Goal: Book appointment/travel/reservation

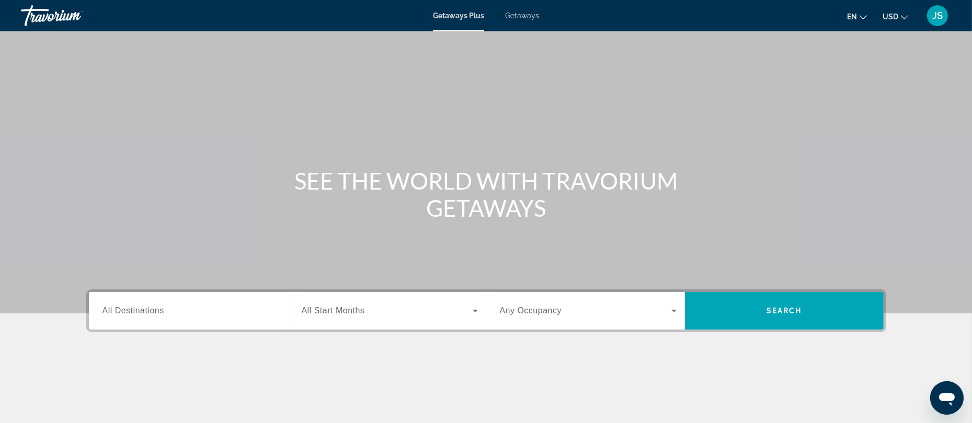
click at [146, 310] on span "All Destinations" at bounding box center [133, 310] width 62 height 9
click at [146, 310] on input "Destination All Destinations" at bounding box center [190, 311] width 177 height 13
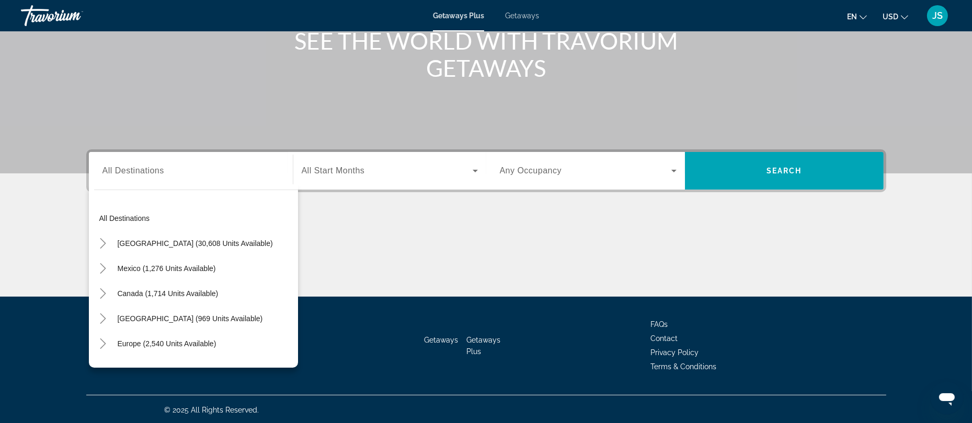
scroll to position [169, 0]
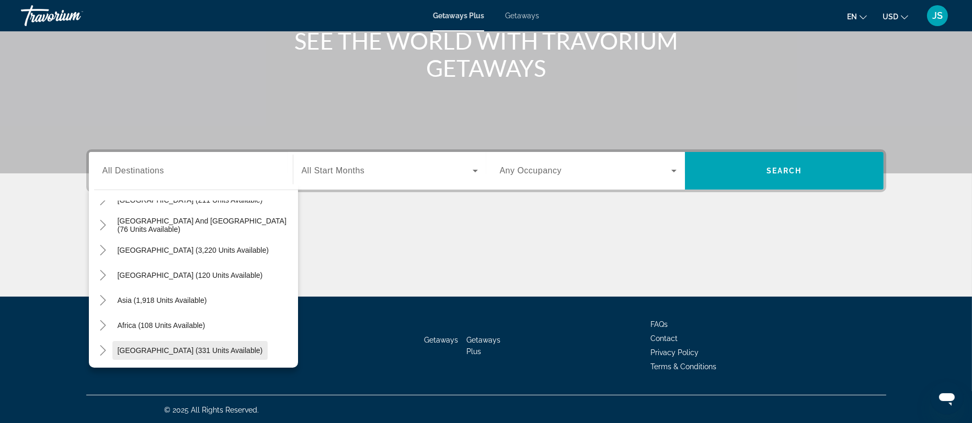
click at [195, 354] on span "Search widget" at bounding box center [190, 350] width 156 height 25
type input "**********"
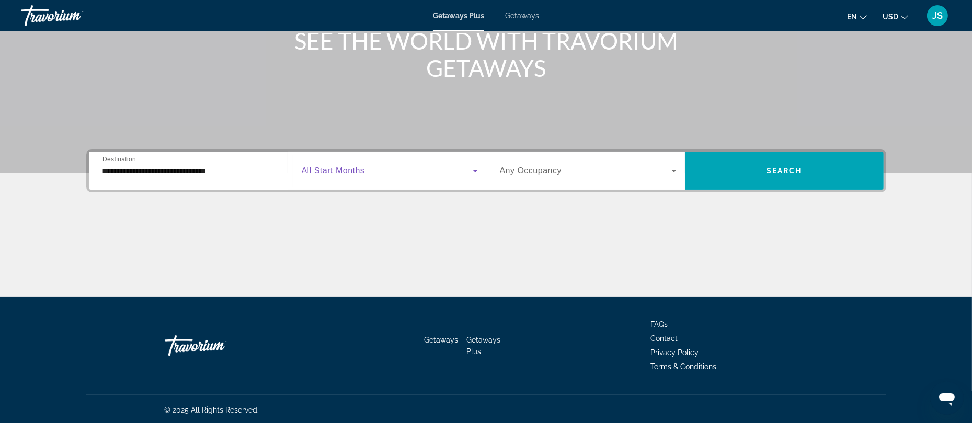
click at [333, 165] on span "Search widget" at bounding box center [387, 171] width 171 height 13
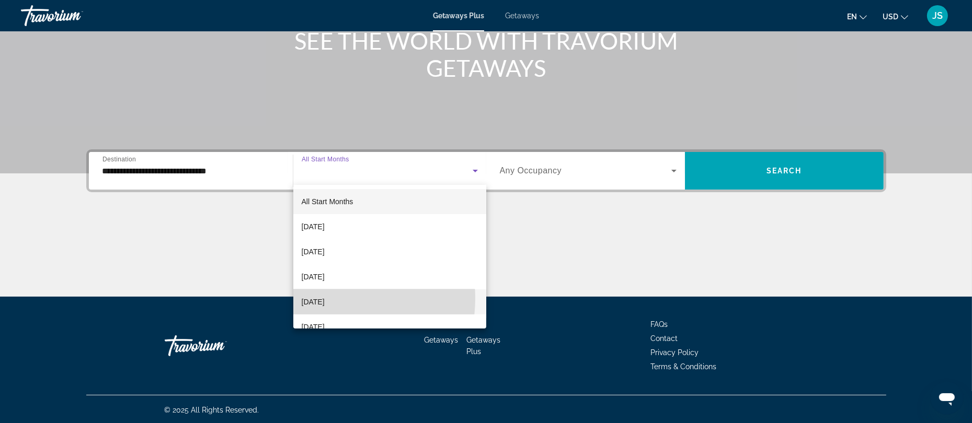
click at [325, 298] on span "[DATE]" at bounding box center [313, 302] width 23 height 13
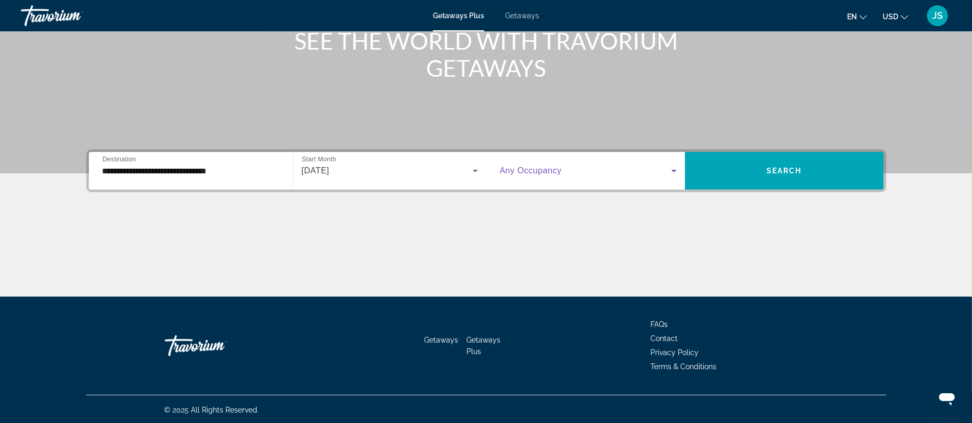
click at [576, 169] on span "Search widget" at bounding box center [585, 171] width 171 height 13
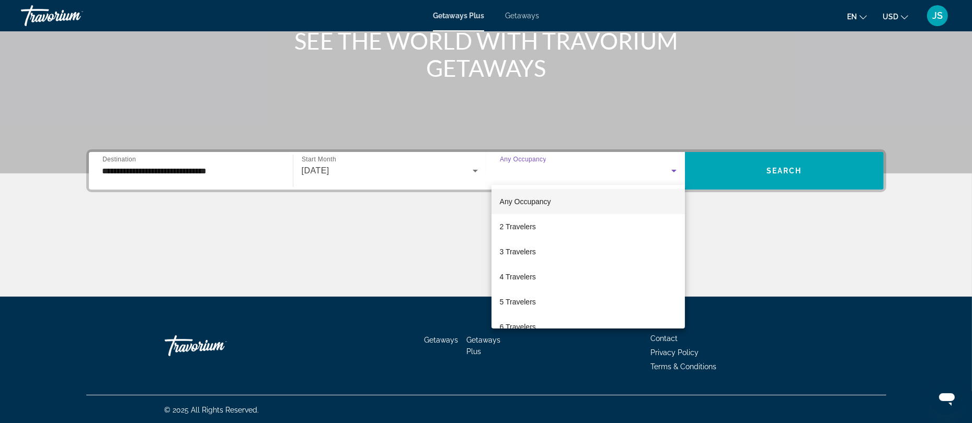
click at [785, 167] on div at bounding box center [486, 211] width 972 height 423
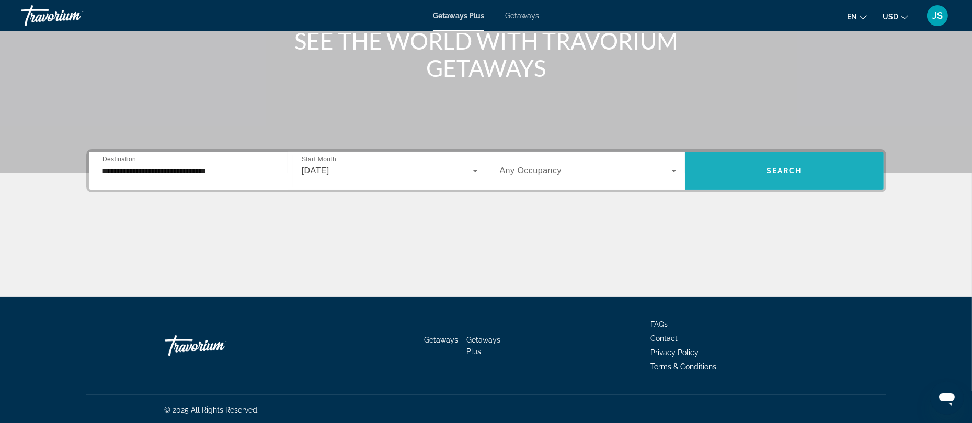
click at [785, 167] on span "Search" at bounding box center [784, 171] width 36 height 8
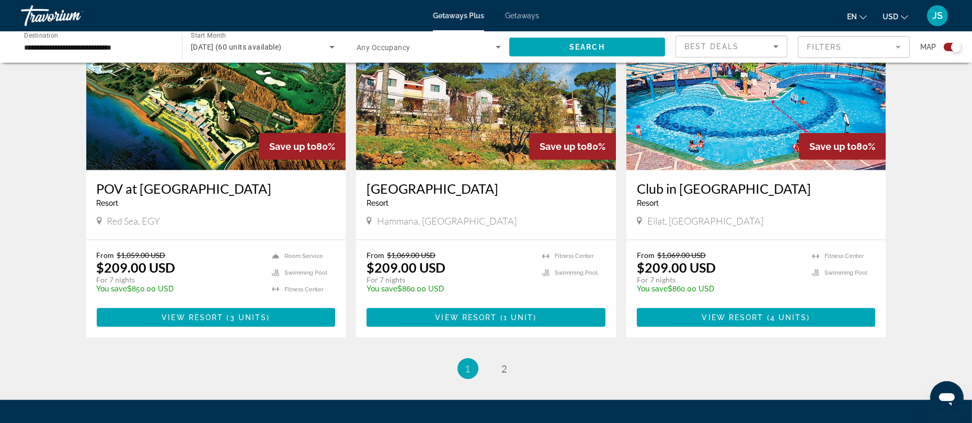
scroll to position [1592, 0]
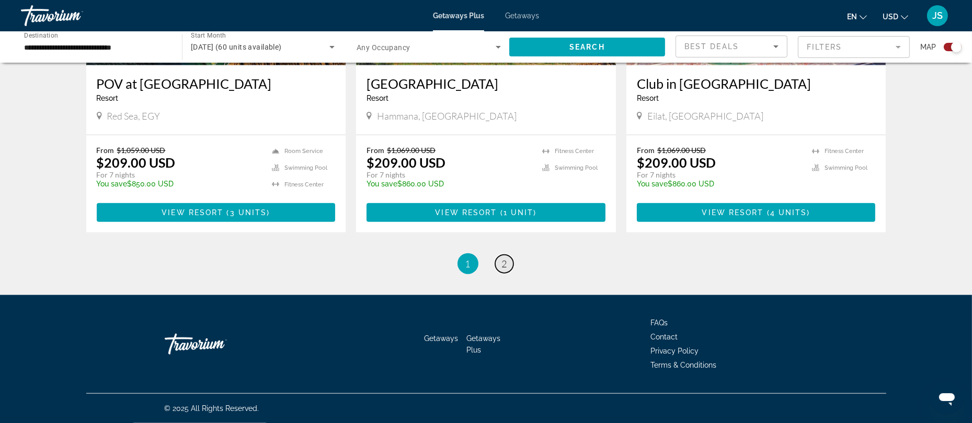
click at [505, 265] on span "2" at bounding box center [504, 263] width 5 height 11
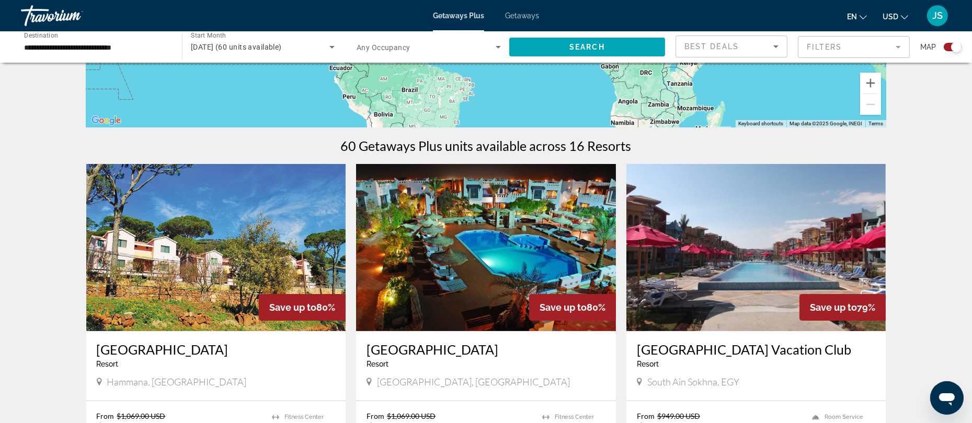
scroll to position [258, 0]
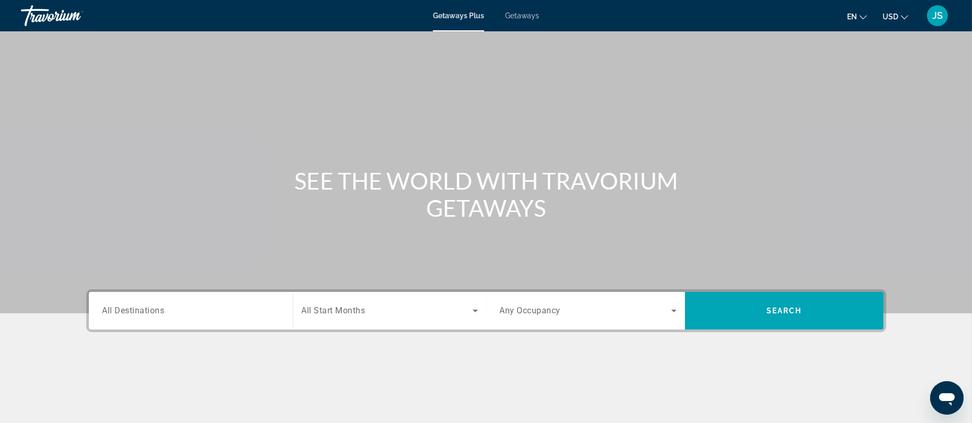
click at [515, 14] on span "Getaways" at bounding box center [522, 15] width 34 height 8
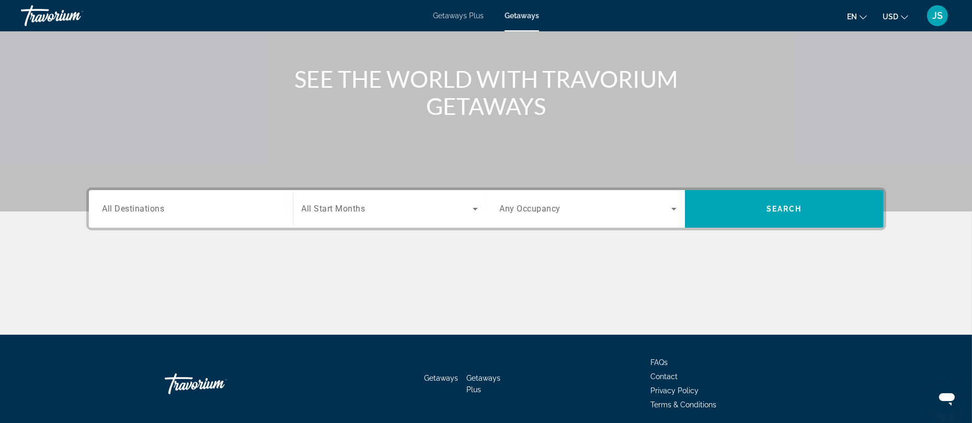
scroll to position [106, 0]
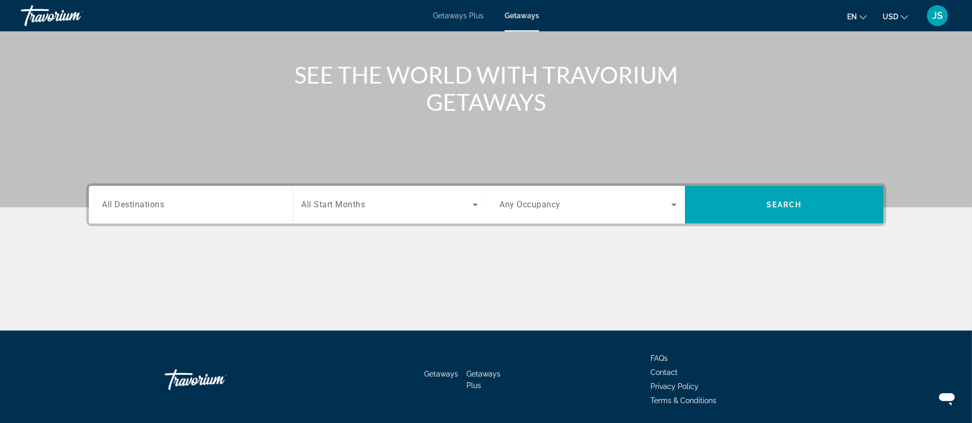
click at [143, 202] on span "All Destinations" at bounding box center [133, 205] width 62 height 10
click at [143, 202] on input "Destination All Destinations" at bounding box center [190, 205] width 177 height 13
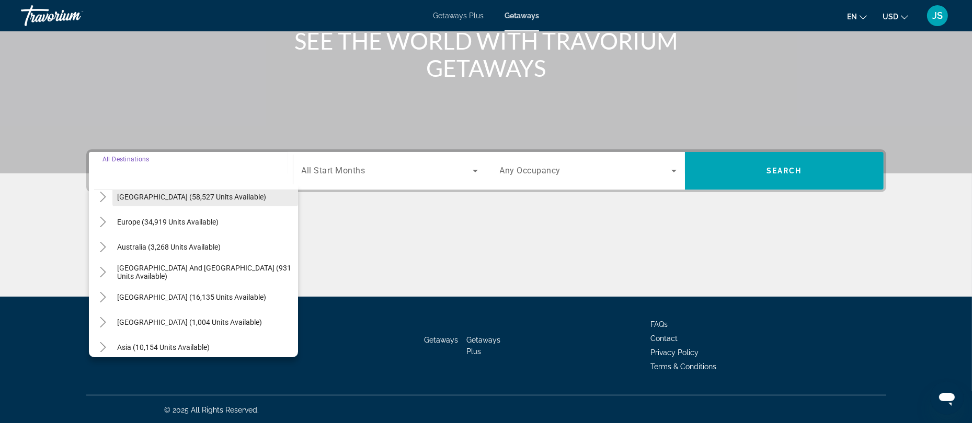
scroll to position [112, 0]
